Goal: Check status: Check status

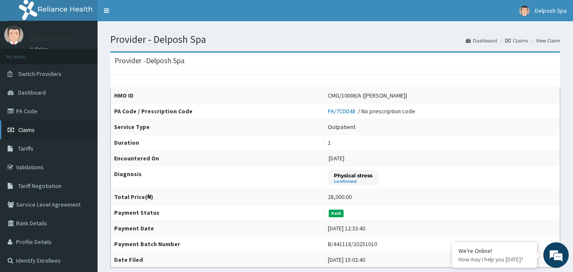
click at [33, 130] on span "Claims" at bounding box center [26, 130] width 17 height 8
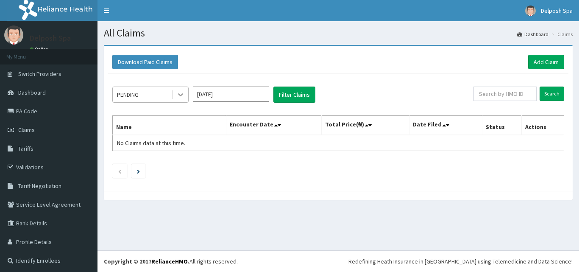
click at [178, 95] on icon at bounding box center [180, 94] width 8 height 8
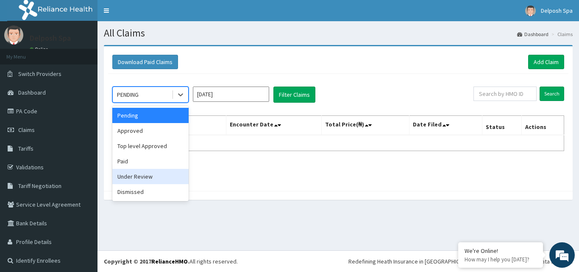
click at [159, 179] on div "Under Review" at bounding box center [150, 176] width 76 height 15
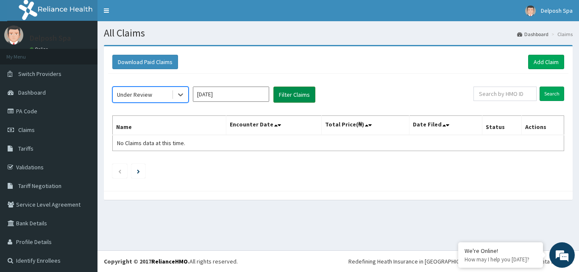
click at [302, 98] on button "Filter Claims" at bounding box center [295, 95] width 42 height 16
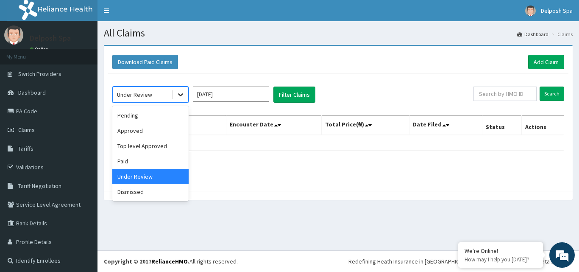
click at [180, 95] on icon at bounding box center [180, 95] width 5 height 3
click at [168, 142] on div "Top level Approved" at bounding box center [150, 145] width 76 height 15
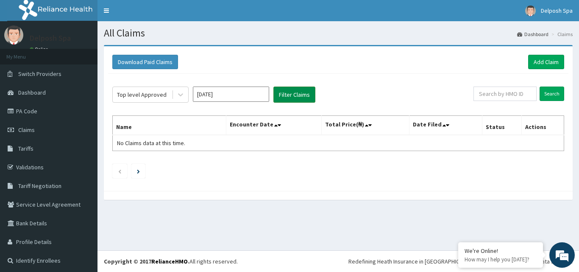
click at [286, 95] on button "Filter Claims" at bounding box center [295, 95] width 42 height 16
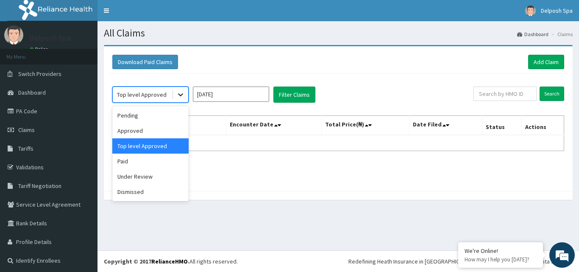
click at [184, 89] on div at bounding box center [180, 94] width 15 height 15
click at [154, 129] on div "Approved" at bounding box center [150, 130] width 76 height 15
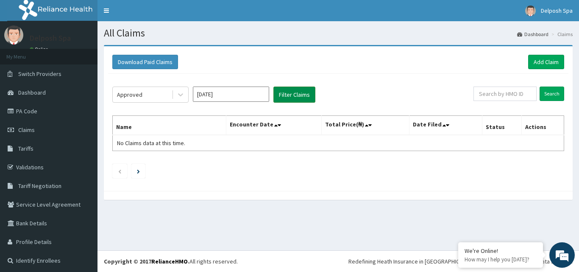
click at [283, 97] on button "Filter Claims" at bounding box center [295, 95] width 42 height 16
click at [186, 95] on div at bounding box center [180, 94] width 15 height 15
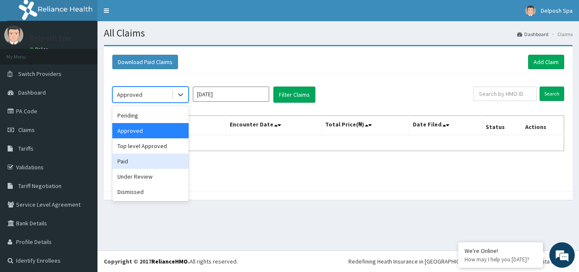
click at [156, 158] on div "Paid" at bounding box center [150, 161] width 76 height 15
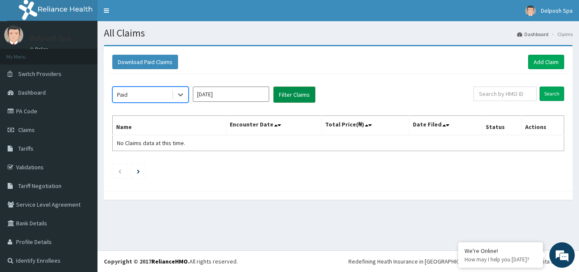
click at [280, 93] on button "Filter Claims" at bounding box center [295, 95] width 42 height 16
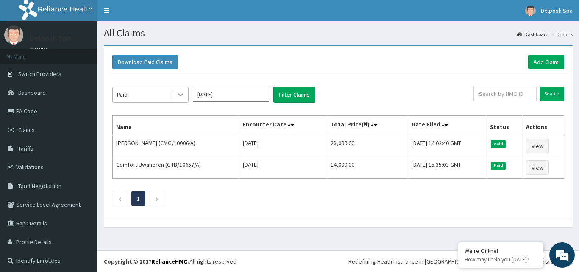
click at [182, 97] on icon at bounding box center [180, 94] width 8 height 8
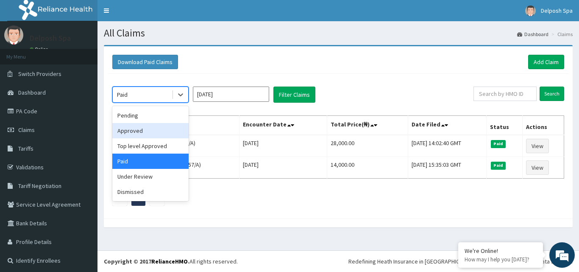
click at [164, 129] on div "Approved" at bounding box center [150, 130] width 76 height 15
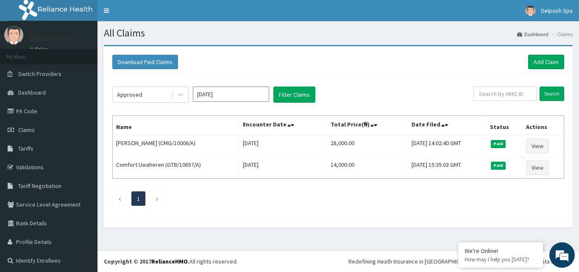
click at [164, 129] on th "Name" at bounding box center [176, 126] width 127 height 20
click at [60, 114] on link "PA Code" at bounding box center [49, 111] width 98 height 19
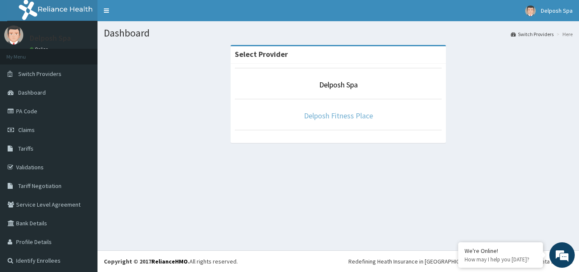
click at [336, 115] on link "Delposh Fitness Place" at bounding box center [338, 116] width 69 height 10
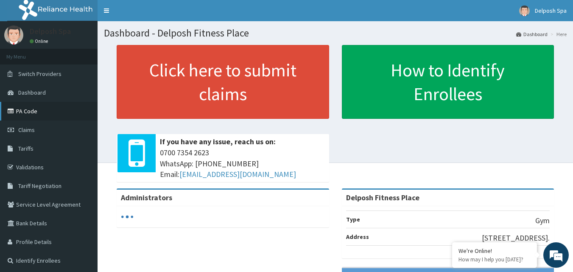
click at [36, 114] on link "PA Code" at bounding box center [49, 111] width 98 height 19
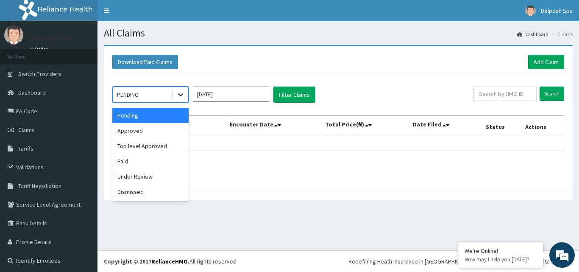
click at [182, 94] on icon at bounding box center [180, 95] width 5 height 3
click at [153, 154] on div "Paid" at bounding box center [150, 161] width 76 height 15
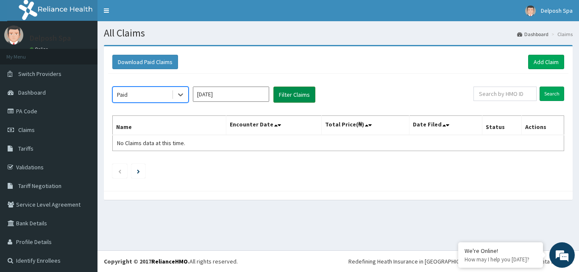
click at [299, 93] on button "Filter Claims" at bounding box center [295, 95] width 42 height 16
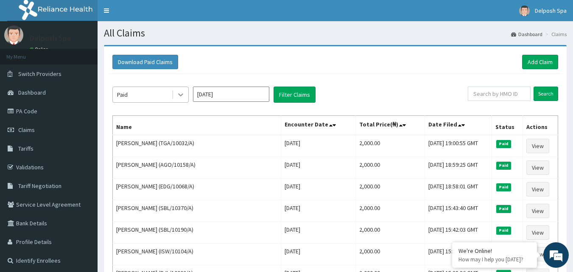
click at [180, 94] on icon at bounding box center [180, 94] width 8 height 8
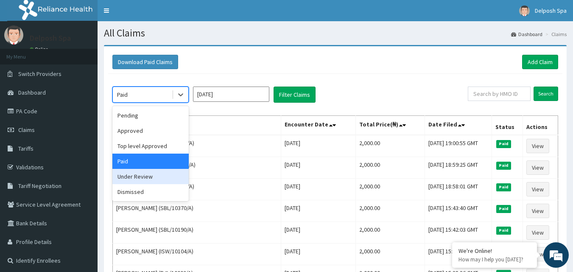
click at [157, 178] on div "Under Review" at bounding box center [150, 176] width 76 height 15
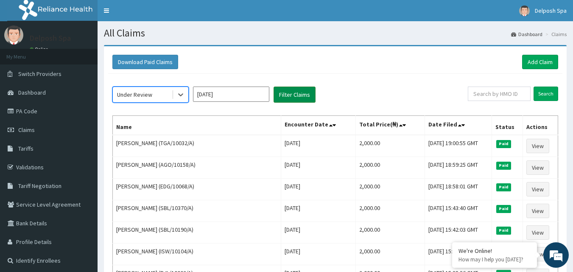
click at [287, 95] on button "Filter Claims" at bounding box center [295, 95] width 42 height 16
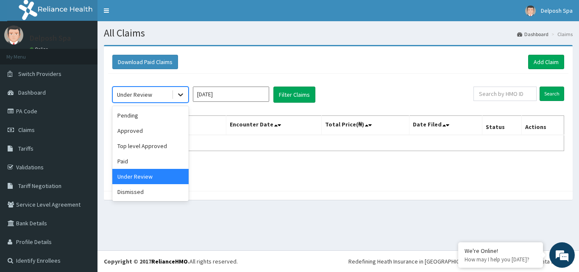
click at [182, 95] on icon at bounding box center [180, 94] width 8 height 8
click at [167, 115] on div "Pending" at bounding box center [150, 115] width 76 height 15
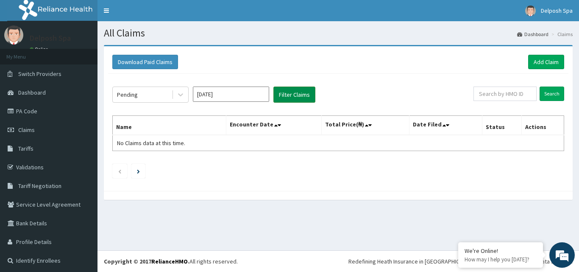
click at [285, 95] on button "Filter Claims" at bounding box center [295, 95] width 42 height 16
click at [61, 78] on link "Switch Providers" at bounding box center [49, 73] width 98 height 19
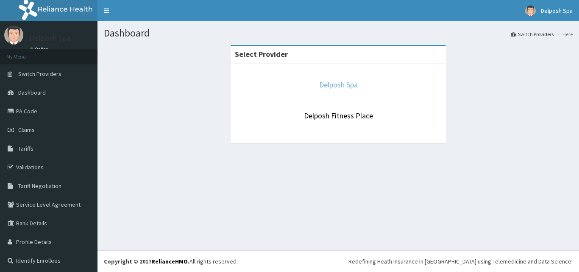
click at [335, 85] on link "Delposh Spa" at bounding box center [338, 85] width 39 height 10
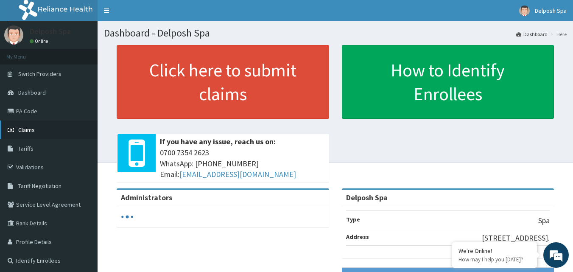
click at [35, 130] on link "Claims" at bounding box center [49, 129] width 98 height 19
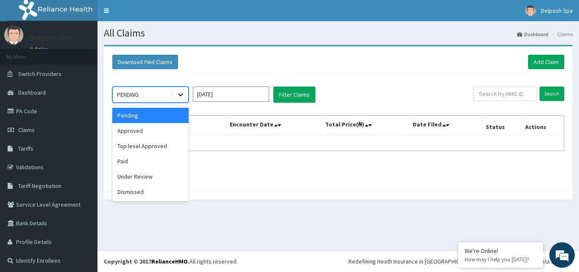
click at [179, 94] on icon at bounding box center [180, 95] width 5 height 3
click at [168, 159] on div "Paid" at bounding box center [150, 161] width 76 height 15
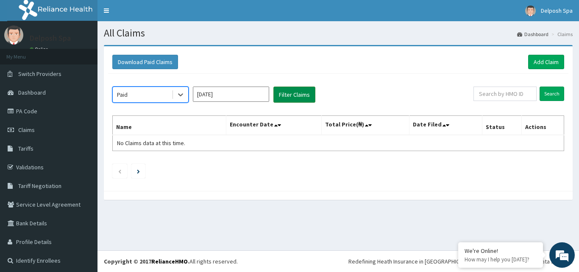
click at [282, 95] on button "Filter Claims" at bounding box center [295, 95] width 42 height 16
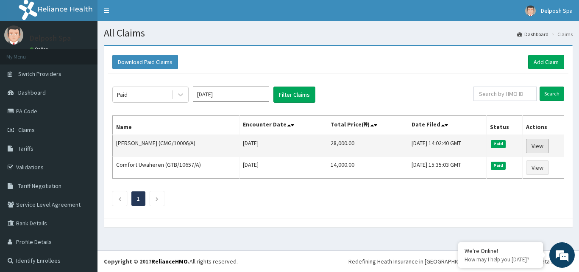
click at [537, 147] on link "View" at bounding box center [537, 146] width 23 height 14
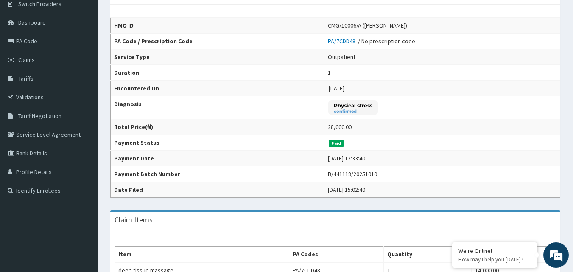
scroll to position [67, 0]
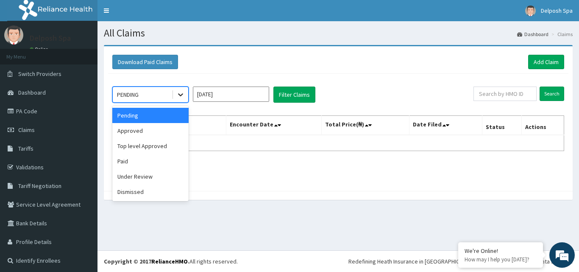
click at [182, 97] on icon at bounding box center [180, 94] width 8 height 8
click at [168, 160] on div "Paid" at bounding box center [150, 161] width 76 height 15
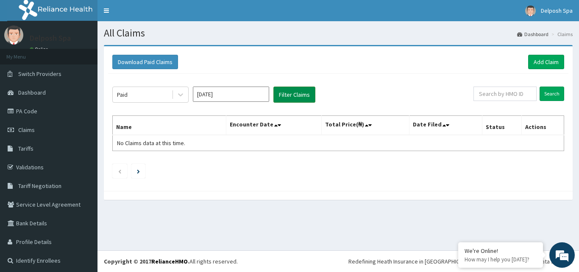
click at [295, 93] on button "Filter Claims" at bounding box center [295, 95] width 42 height 16
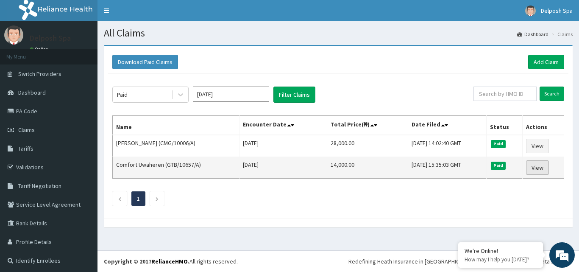
click at [532, 165] on link "View" at bounding box center [537, 167] width 23 height 14
